Goal: Task Accomplishment & Management: Manage account settings

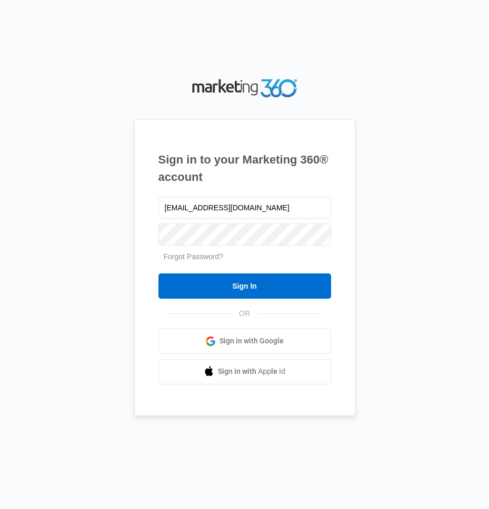
type input "[EMAIL_ADDRESS][DOMAIN_NAME]"
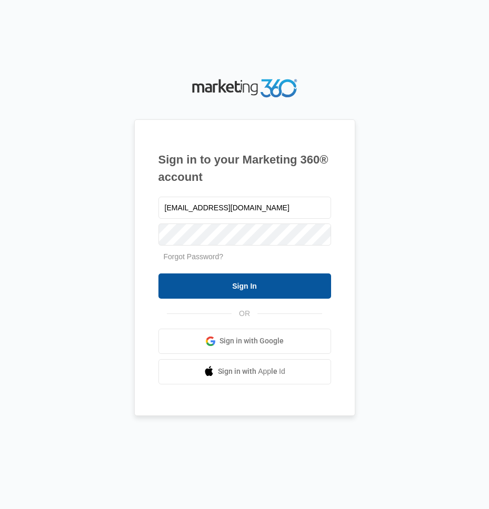
click at [244, 287] on input "Sign In" at bounding box center [244, 285] width 172 height 25
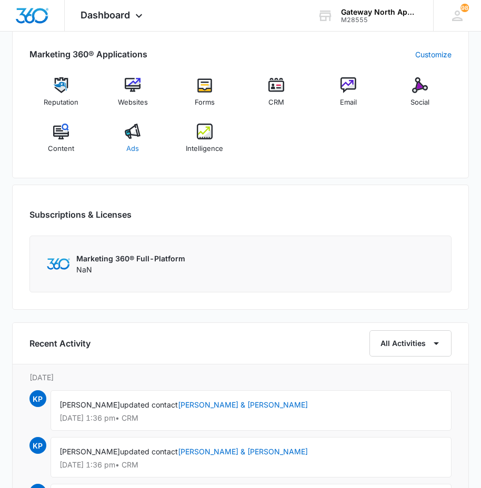
scroll to position [421, 0]
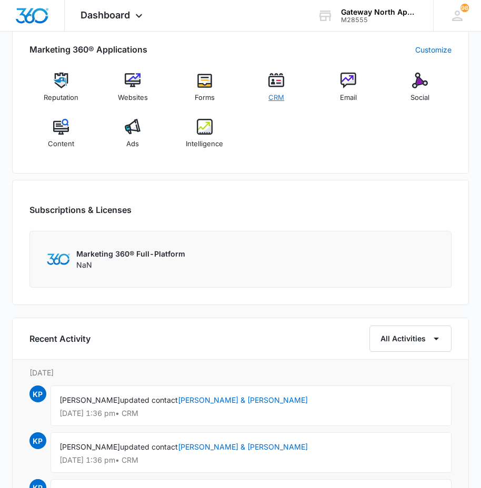
click at [275, 87] on img at bounding box center [276, 81] width 16 height 16
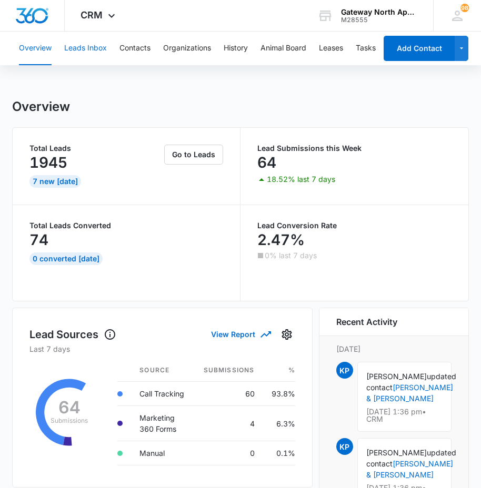
click at [97, 41] on button "Leads Inbox" at bounding box center [85, 49] width 43 height 34
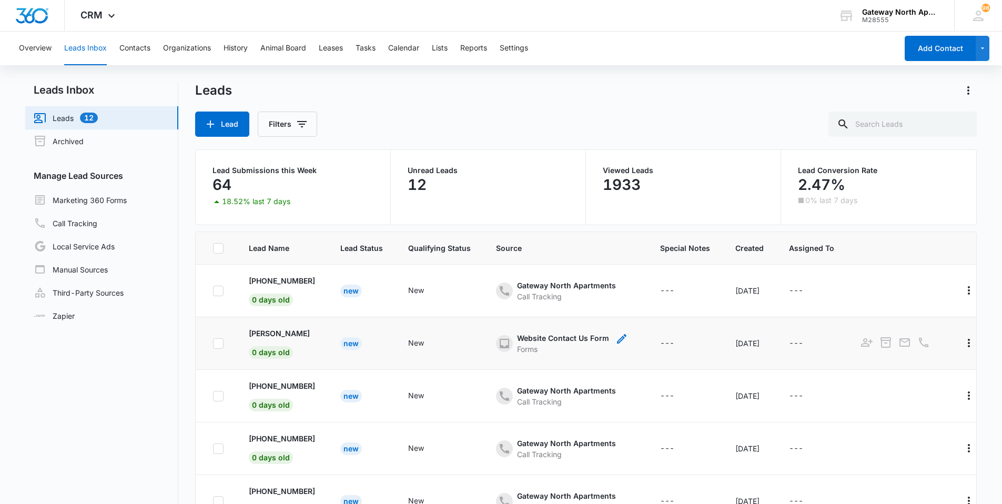
click at [488, 342] on icon "- - Select to Edit Field" at bounding box center [504, 343] width 13 height 13
click at [282, 334] on p "[PERSON_NAME]" at bounding box center [279, 333] width 61 height 11
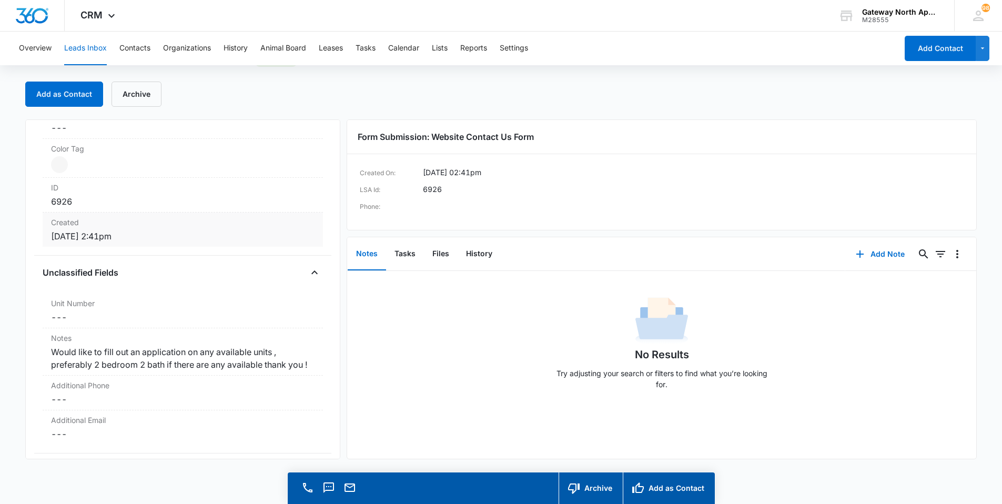
scroll to position [631, 0]
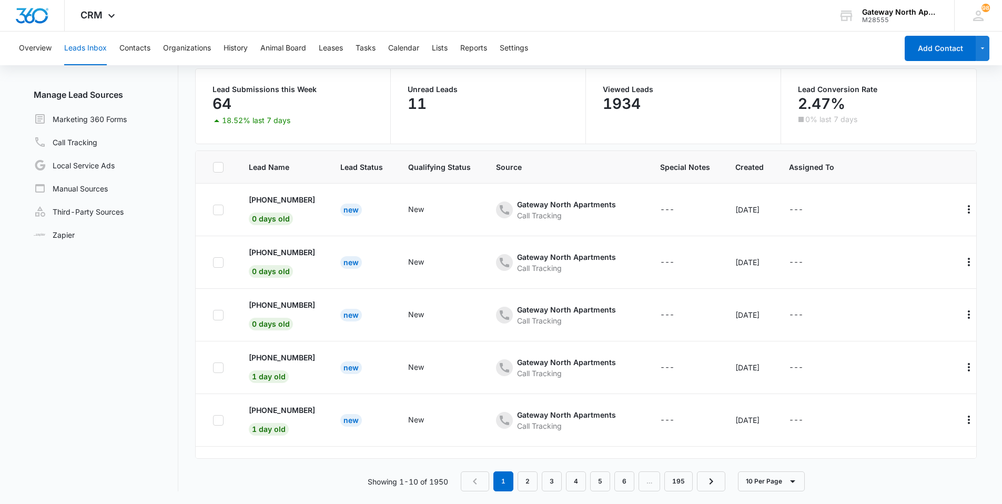
scroll to position [259, 0]
